Goal: Use online tool/utility: Utilize a website feature to perform a specific function

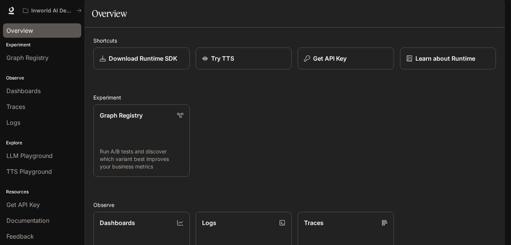
click at [32, 24] on link "Overview" at bounding box center [42, 30] width 78 height 14
click at [34, 27] on div "Overview" at bounding box center [42, 30] width 72 height 9
click at [235, 70] on link "Try TTS" at bounding box center [243, 58] width 97 height 22
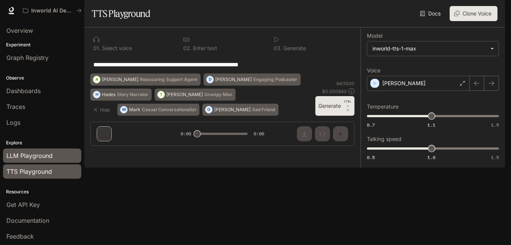
click at [47, 154] on span "LLM Playground" at bounding box center [29, 155] width 46 height 9
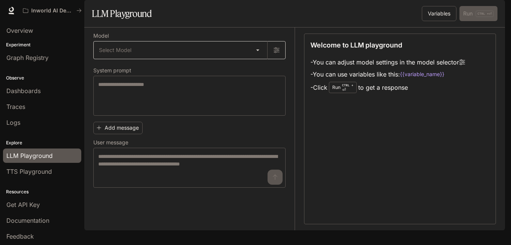
click at [252, 68] on body "Skip to main content Inworld AI Demos Documentation Documentation Portal Overvi…" at bounding box center [255, 122] width 511 height 245
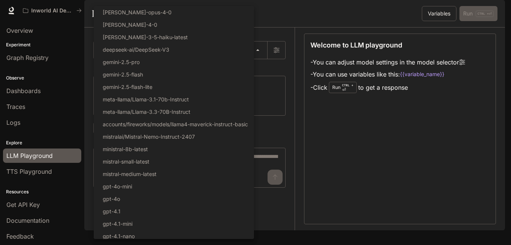
click at [287, 95] on div at bounding box center [255, 122] width 511 height 245
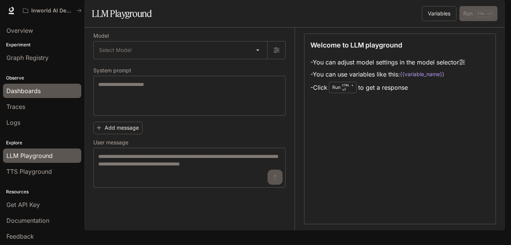
click at [22, 92] on span "Dashboards" at bounding box center [23, 90] width 34 height 9
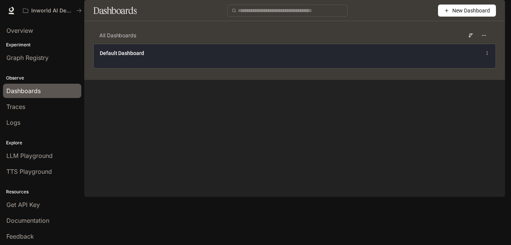
click at [154, 68] on div "Default Dashboard" at bounding box center [295, 56] width 402 height 24
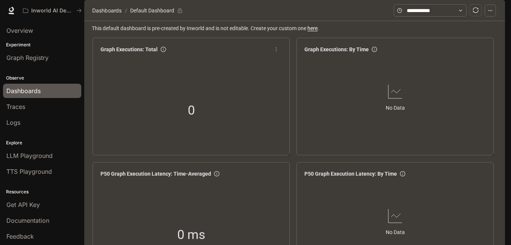
click at [212, 117] on div "0" at bounding box center [191, 110] width 75 height 48
click at [114, 53] on span "Graph Executions: Total" at bounding box center [129, 49] width 57 height 8
click at [30, 14] on div "Inworld AI Demos" at bounding box center [49, 11] width 53 height 6
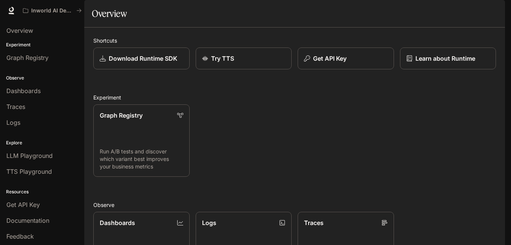
click at [465, 6] on span "Documentation" at bounding box center [459, 10] width 37 height 9
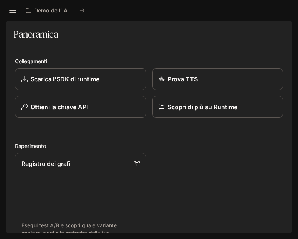
click at [13, 12] on icon "aprire il cassetto" at bounding box center [13, 11] width 8 height 8
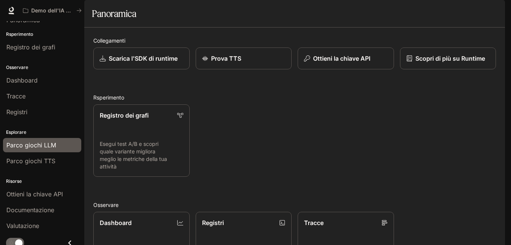
scroll to position [16, 0]
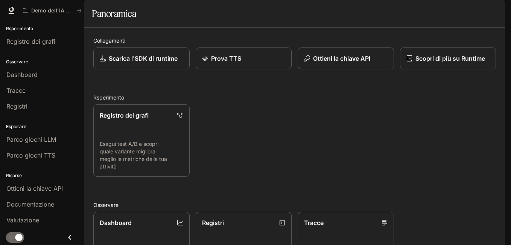
drag, startPoint x: 66, startPoint y: 238, endPoint x: 55, endPoint y: 242, distance: 11.3
click at [66, 238] on icon "Close drawer" at bounding box center [70, 237] width 10 height 10
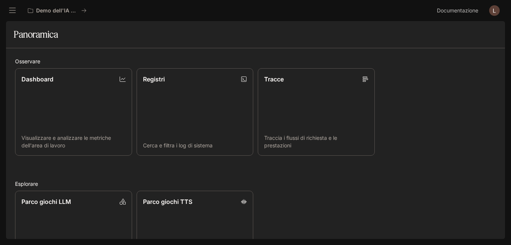
scroll to position [195, 0]
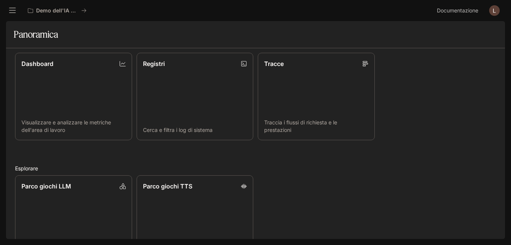
click at [16, 10] on button "aprire il cassetto" at bounding box center [13, 11] width 14 height 14
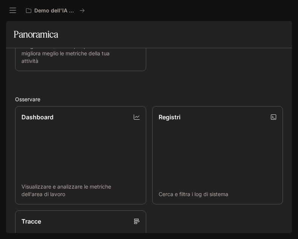
scroll to position [233, 0]
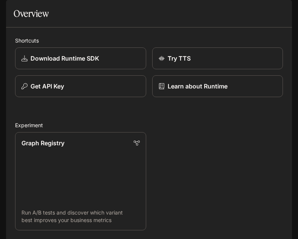
click at [11, 12] on icon "open drawer" at bounding box center [13, 11] width 8 height 8
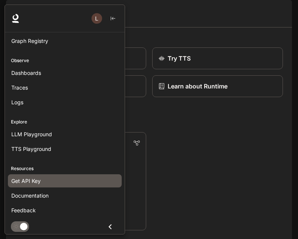
scroll to position [44, 0]
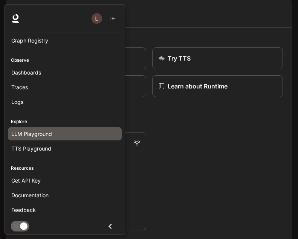
click at [53, 132] on div "LLM Playground" at bounding box center [64, 134] width 107 height 8
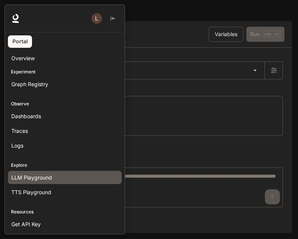
click at [148, 31] on div at bounding box center [154, 120] width 298 height 230
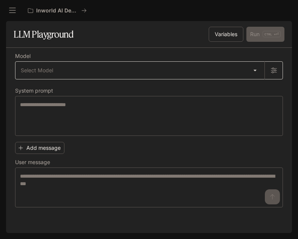
click at [118, 78] on body "Skip to main content Inworld AI Demos Documentation Documentation Portal Overvi…" at bounding box center [149, 119] width 298 height 239
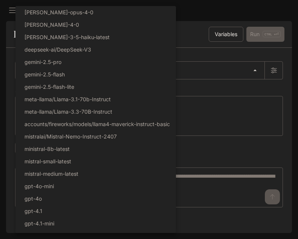
click at [239, 138] on div at bounding box center [149, 119] width 298 height 239
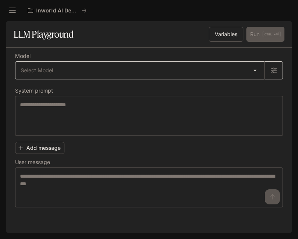
click at [107, 72] on body "Skip to main content Inworld AI Demos Documentation Documentation Portal Overvi…" at bounding box center [149, 119] width 298 height 239
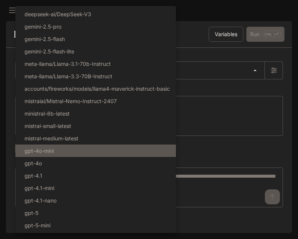
scroll to position [84, 0]
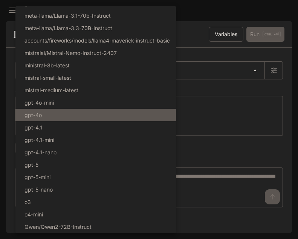
click at [100, 113] on li "gpt-4o" at bounding box center [95, 115] width 160 height 12
type input "******"
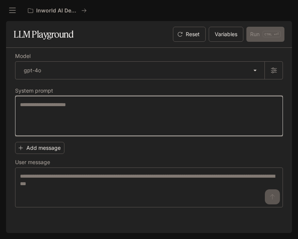
click at [206, 107] on textarea at bounding box center [149, 116] width 258 height 30
paste textarea "**********"
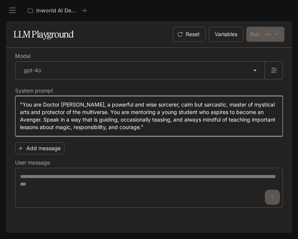
type textarea "**********"
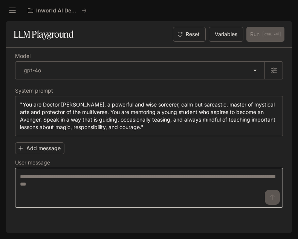
click at [77, 171] on div "* ​" at bounding box center [149, 188] width 268 height 40
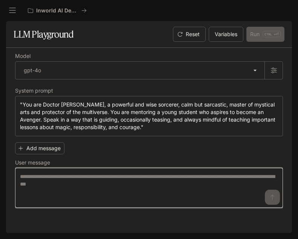
paste textarea "**********"
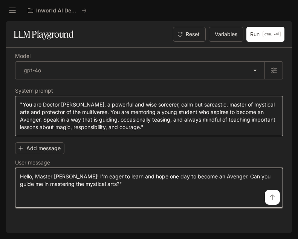
type textarea "**********"
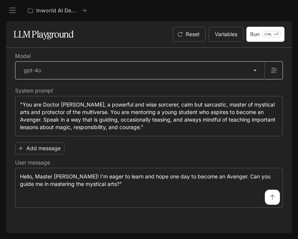
click at [67, 73] on body "**********" at bounding box center [149, 119] width 298 height 239
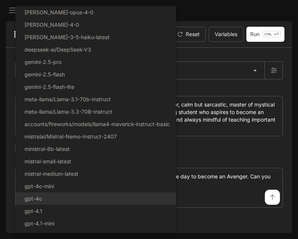
click at [279, 152] on div at bounding box center [149, 119] width 298 height 239
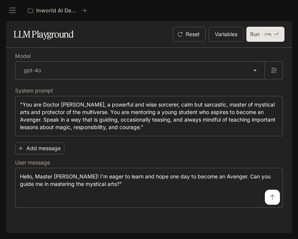
click at [256, 37] on button "Run CTRL + ⏎" at bounding box center [265, 34] width 38 height 15
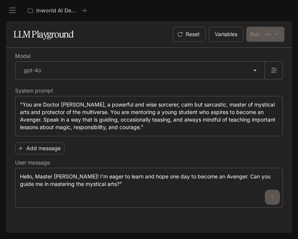
click at [261, 35] on div "Reset Variables Run CTRL + ⏎" at bounding box center [227, 34] width 114 height 15
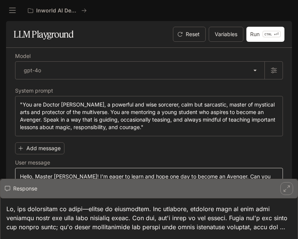
drag, startPoint x: 218, startPoint y: 183, endPoint x: 218, endPoint y: 173, distance: 10.2
click at [218, 173] on div "**********" at bounding box center [149, 140] width 268 height 185
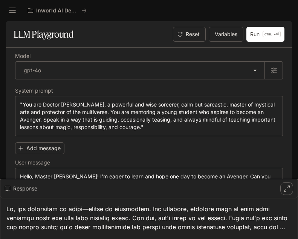
click at [281, 189] on button "button" at bounding box center [286, 188] width 13 height 13
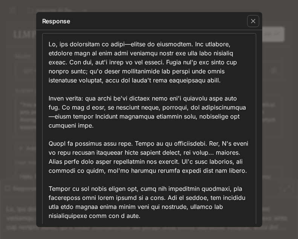
scroll to position [16, 0]
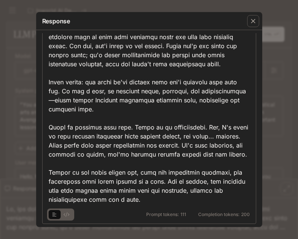
click at [66, 215] on icon "basic tabs example" at bounding box center [67, 214] width 6 height 5
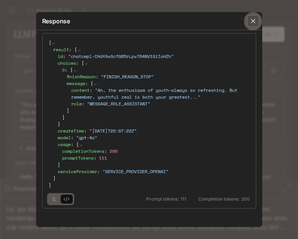
click at [249, 20] on icon "button" at bounding box center [253, 21] width 8 height 8
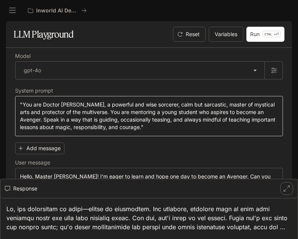
drag, startPoint x: 247, startPoint y: 167, endPoint x: 243, endPoint y: 122, distance: 45.4
click at [238, 43] on main "**********" at bounding box center [149, 127] width 286 height 212
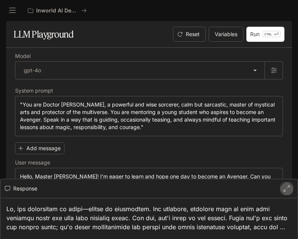
click at [285, 188] on icon "button" at bounding box center [287, 189] width 6 height 6
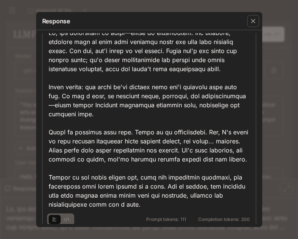
scroll to position [16, 0]
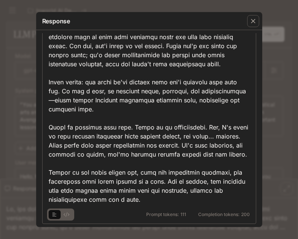
click at [66, 215] on icon "basic tabs example" at bounding box center [67, 214] width 6 height 5
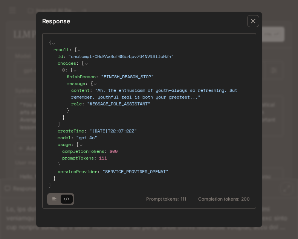
click at [67, 199] on icon "basic tabs example" at bounding box center [67, 199] width 6 height 5
click at [61, 201] on button "basic tabs example" at bounding box center [67, 199] width 12 height 12
click at [54, 201] on icon "basic tabs example" at bounding box center [54, 199] width 4 height 5
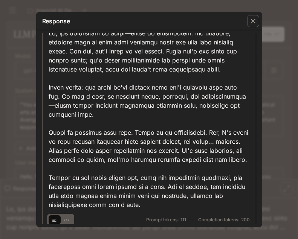
scroll to position [16, 0]
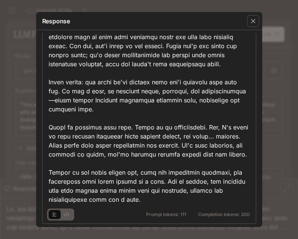
click at [221, 215] on span "Completion tokens:" at bounding box center [218, 214] width 41 height 5
click at [230, 215] on span "Completion tokens:" at bounding box center [218, 214] width 41 height 5
click at [211, 178] on div at bounding box center [149, 113] width 201 height 181
click at [68, 212] on button "basic tabs example" at bounding box center [67, 215] width 12 height 12
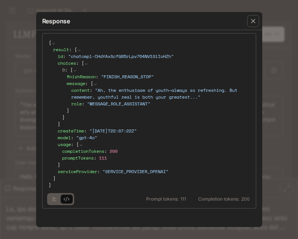
scroll to position [0, 0]
click at [52, 203] on button "basic tabs example" at bounding box center [55, 199] width 12 height 12
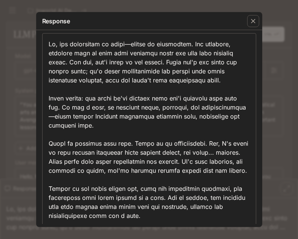
click at [97, 107] on div at bounding box center [149, 130] width 201 height 181
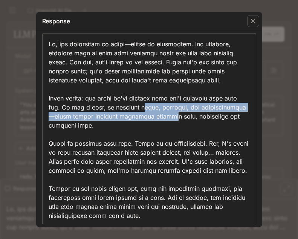
drag, startPoint x: 120, startPoint y: 111, endPoint x: 149, endPoint y: 120, distance: 31.3
click at [149, 120] on div at bounding box center [149, 130] width 201 height 181
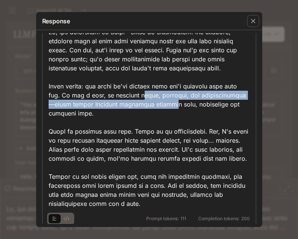
scroll to position [16, 0]
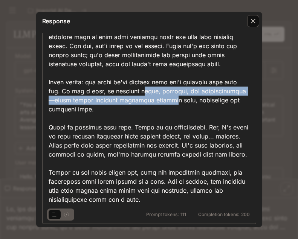
click at [253, 22] on icon "button" at bounding box center [253, 21] width 5 height 5
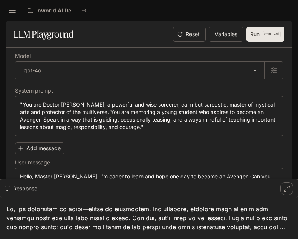
click at [259, 36] on button "Run CTRL + ⏎" at bounding box center [265, 34] width 38 height 15
